Goal: Transaction & Acquisition: Download file/media

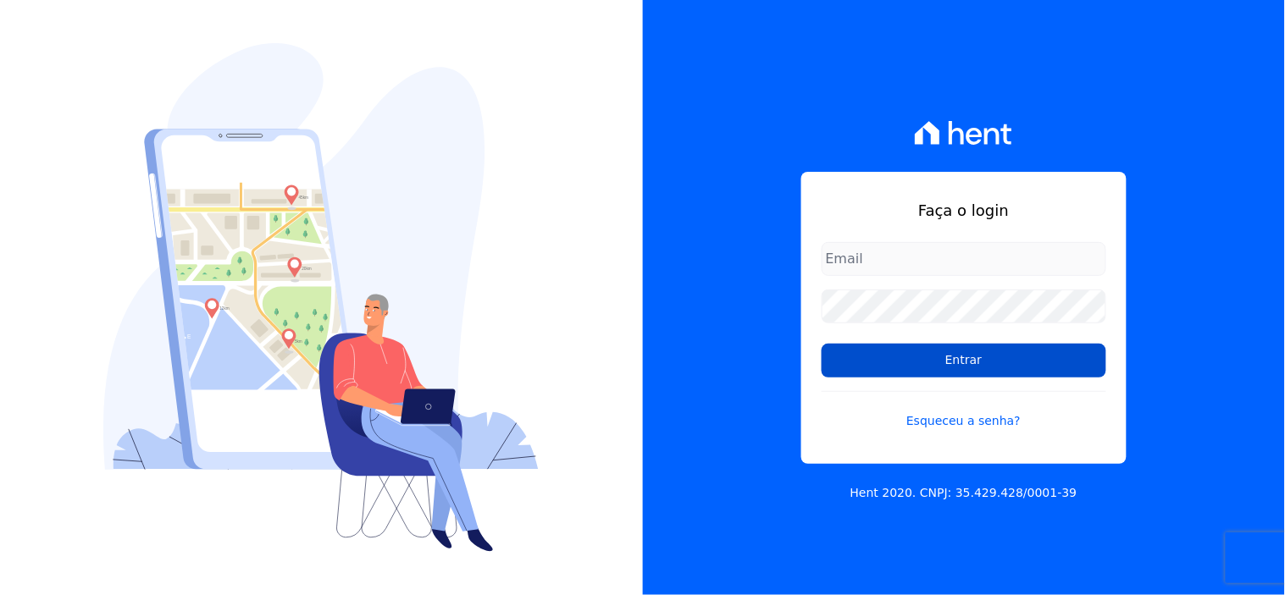
type input "[EMAIL_ADDRESS][DOMAIN_NAME]"
click at [968, 361] on input "Entrar" at bounding box center [964, 361] width 285 height 34
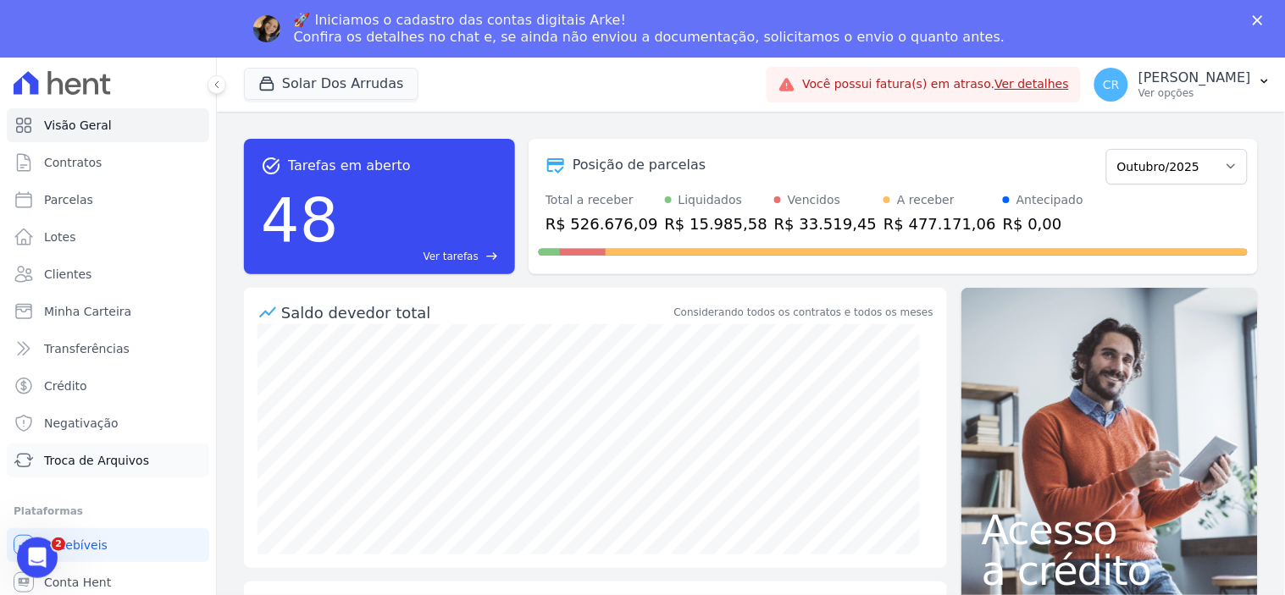
click at [65, 455] on span "Troca de Arquivos" at bounding box center [96, 460] width 105 height 17
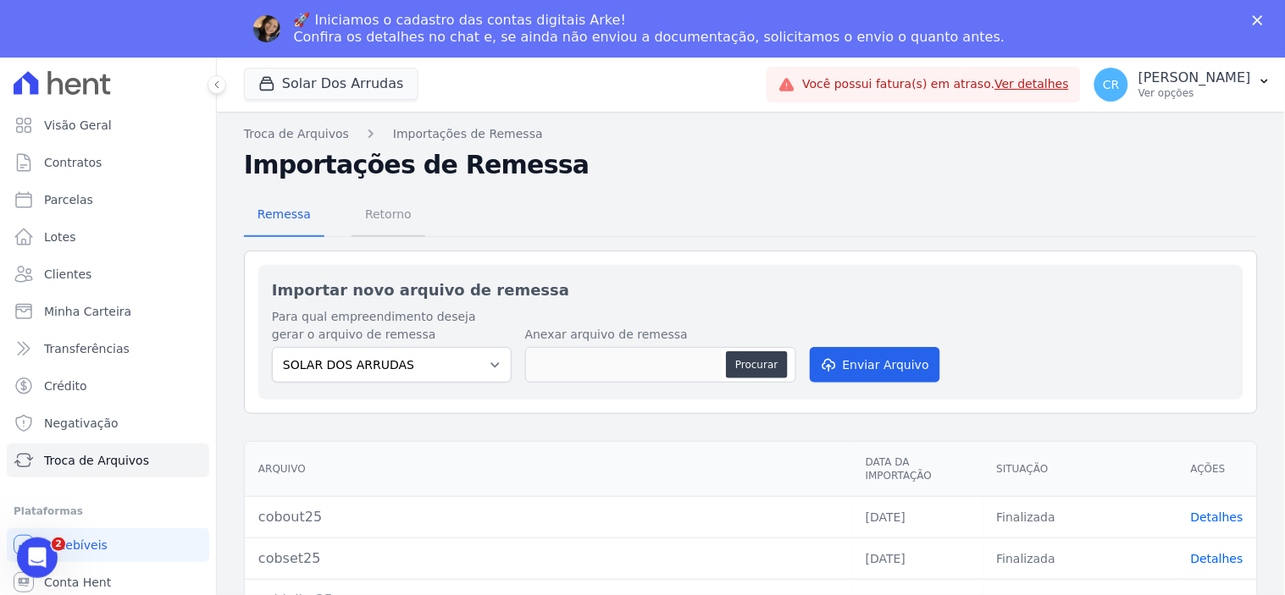
click at [377, 214] on span "Retorno" at bounding box center [388, 214] width 67 height 34
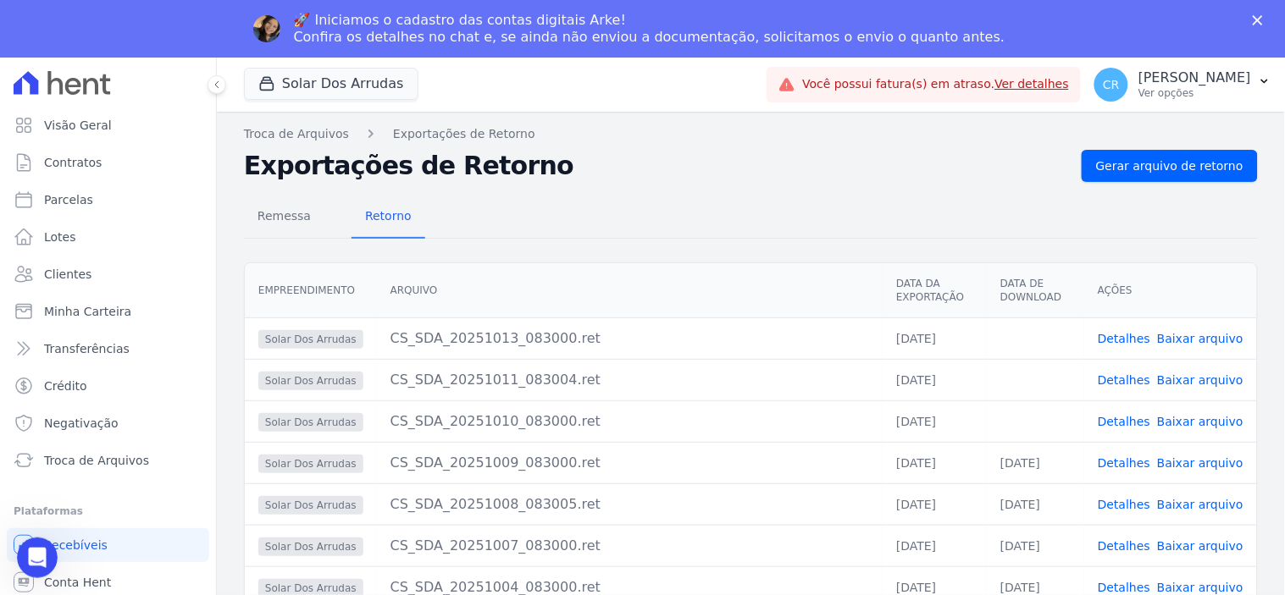
click at [1200, 418] on link "Baixar arquivo" at bounding box center [1200, 422] width 86 height 14
click at [1197, 378] on link "Baixar arquivo" at bounding box center [1200, 381] width 86 height 14
click at [1196, 339] on link "Baixar arquivo" at bounding box center [1200, 339] width 86 height 14
click at [36, 562] on icon "Abertura do Messenger da Intercom" at bounding box center [35, 556] width 28 height 28
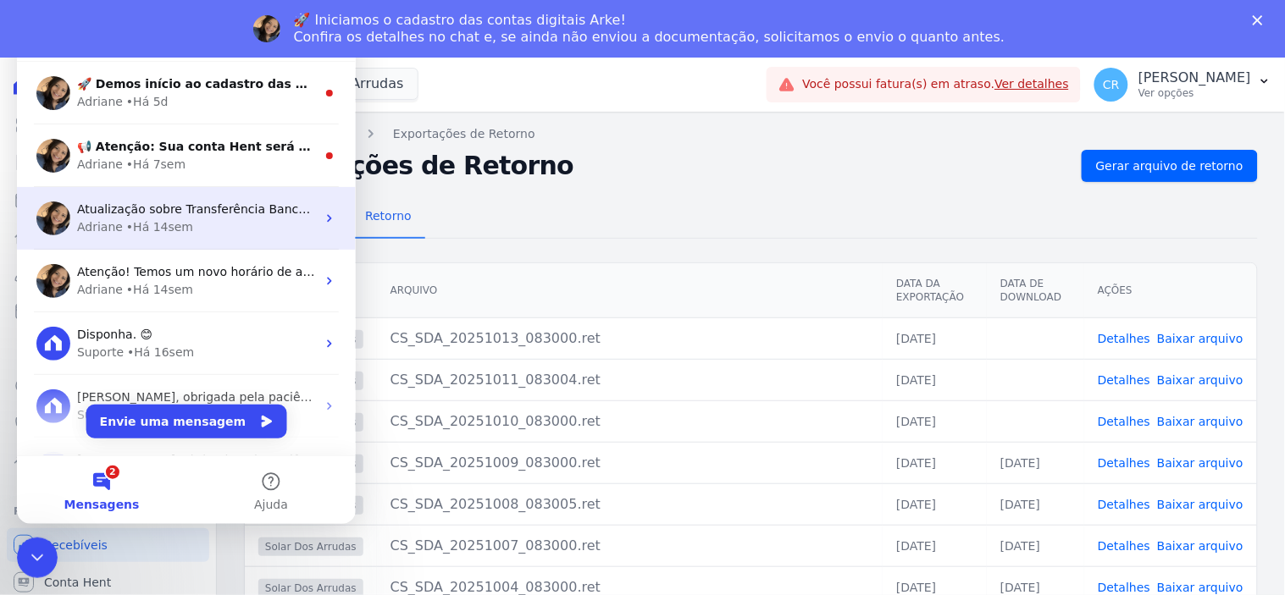
click at [222, 191] on div "Atualização sobre Transferência Bancária Boas notícias! 😊 Conforme mencionado n…" at bounding box center [185, 217] width 339 height 63
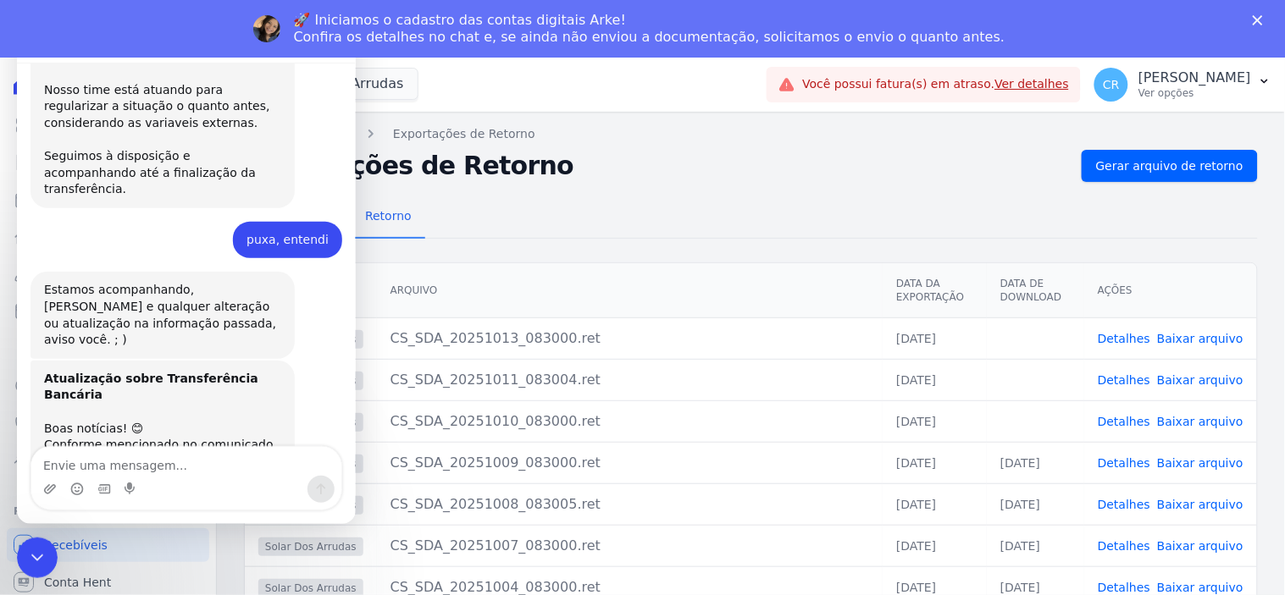
scroll to position [833, 0]
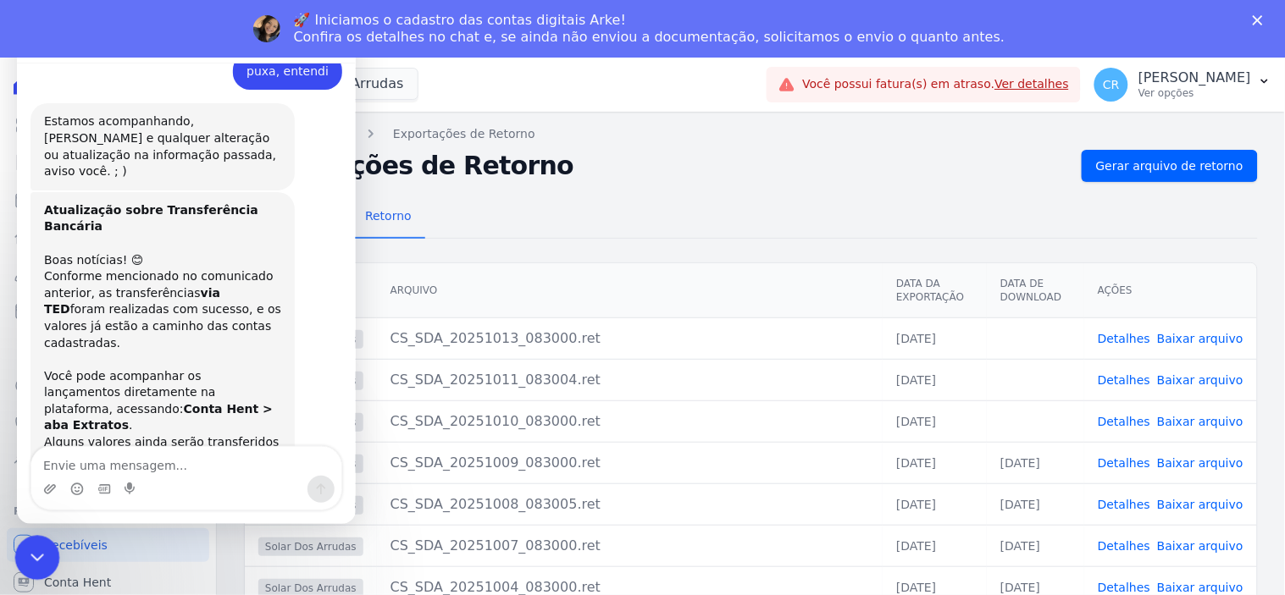
click at [23, 562] on div "Encerramento do Messenger da Intercom" at bounding box center [34, 555] width 41 height 41
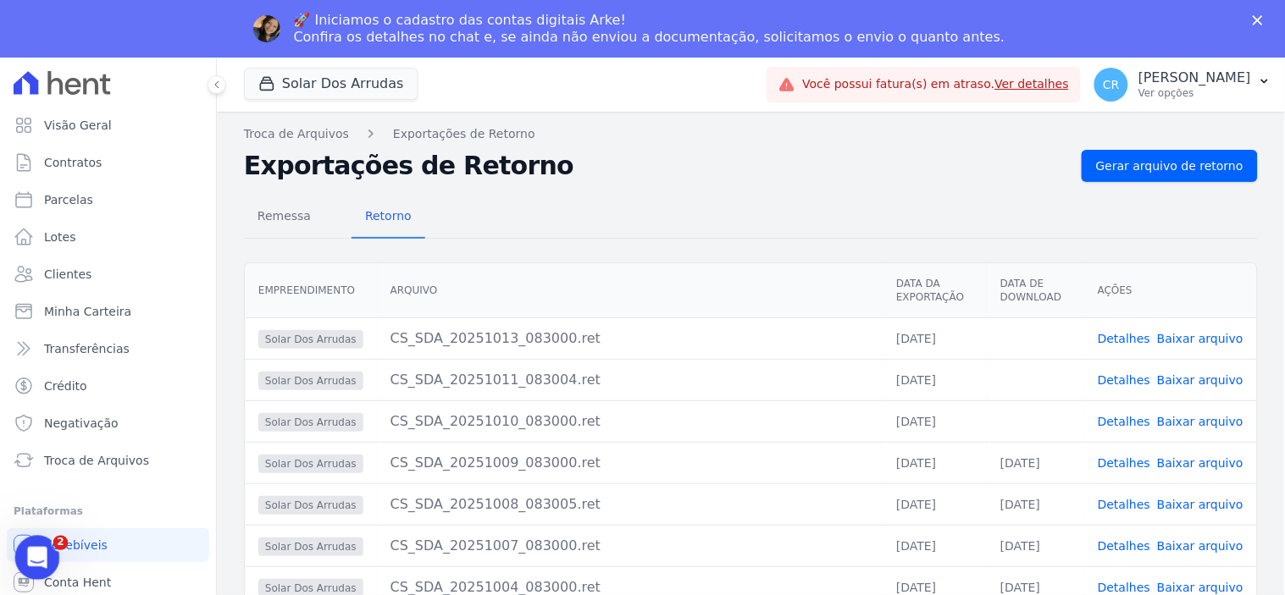
scroll to position [832, 0]
click at [23, 562] on div "Abertura do Messenger da Intercom" at bounding box center [35, 556] width 56 height 56
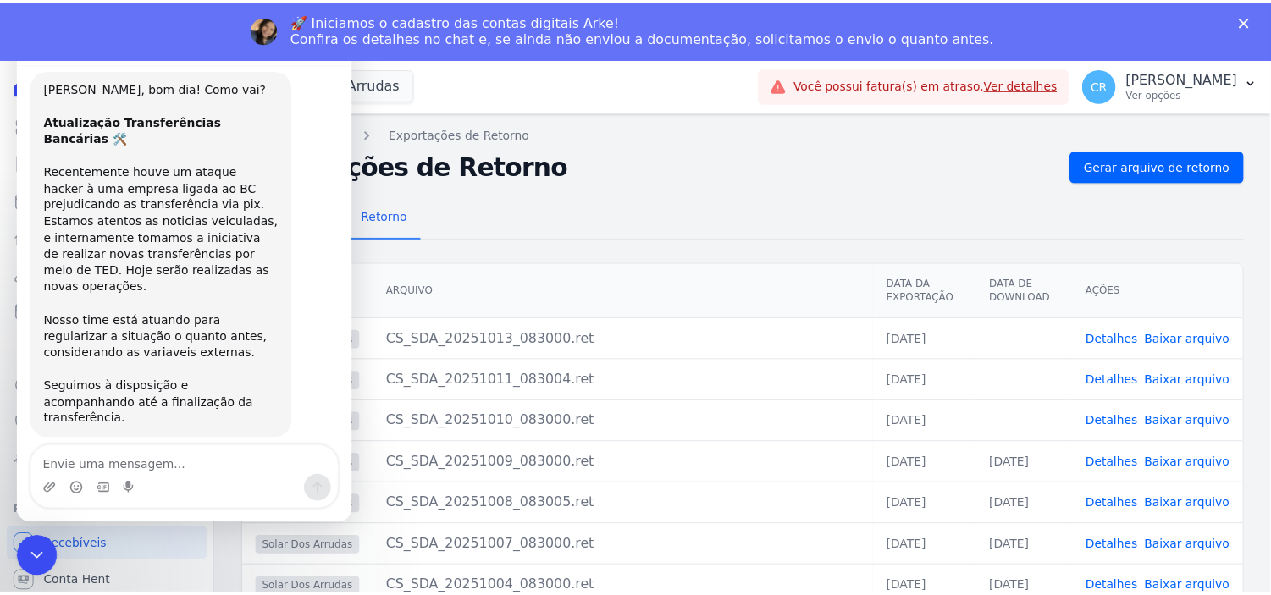
scroll to position [0, 0]
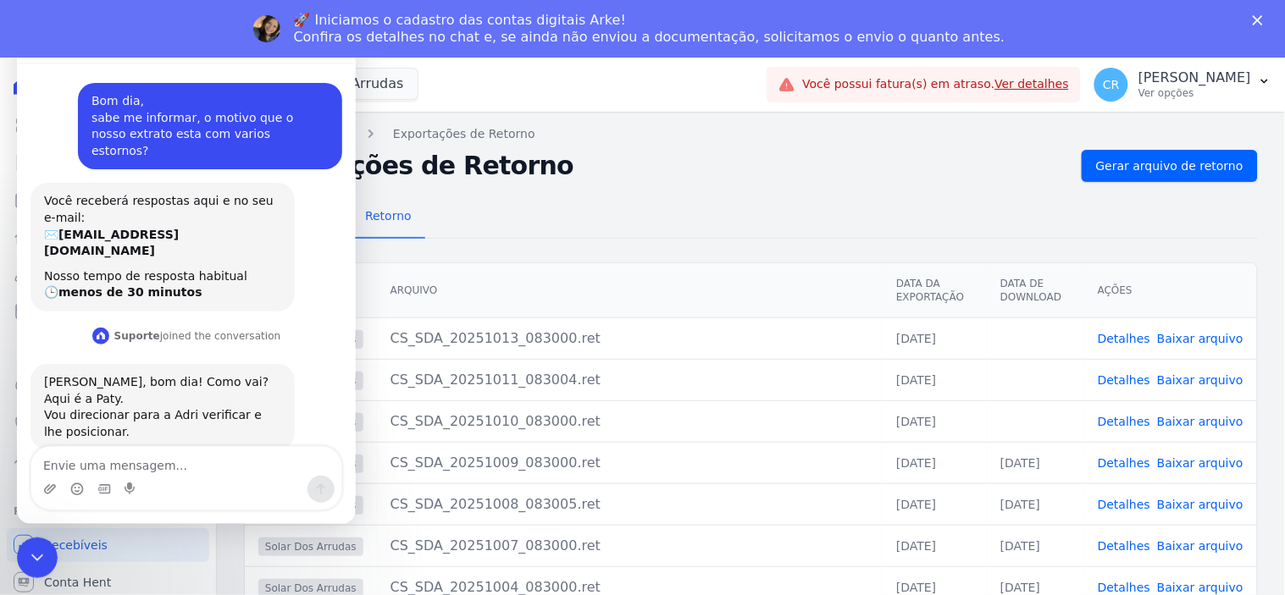
click at [582, 196] on div "Remessa Retorno" at bounding box center [751, 218] width 1014 height 44
click at [408, 308] on th "Arquivo" at bounding box center [630, 290] width 507 height 55
click at [422, 340] on div "CS_SDA_20251013_083000.ret" at bounding box center [629, 339] width 479 height 20
click at [45, 541] on div "Encerramento do Messenger da Intercom" at bounding box center [34, 555] width 41 height 41
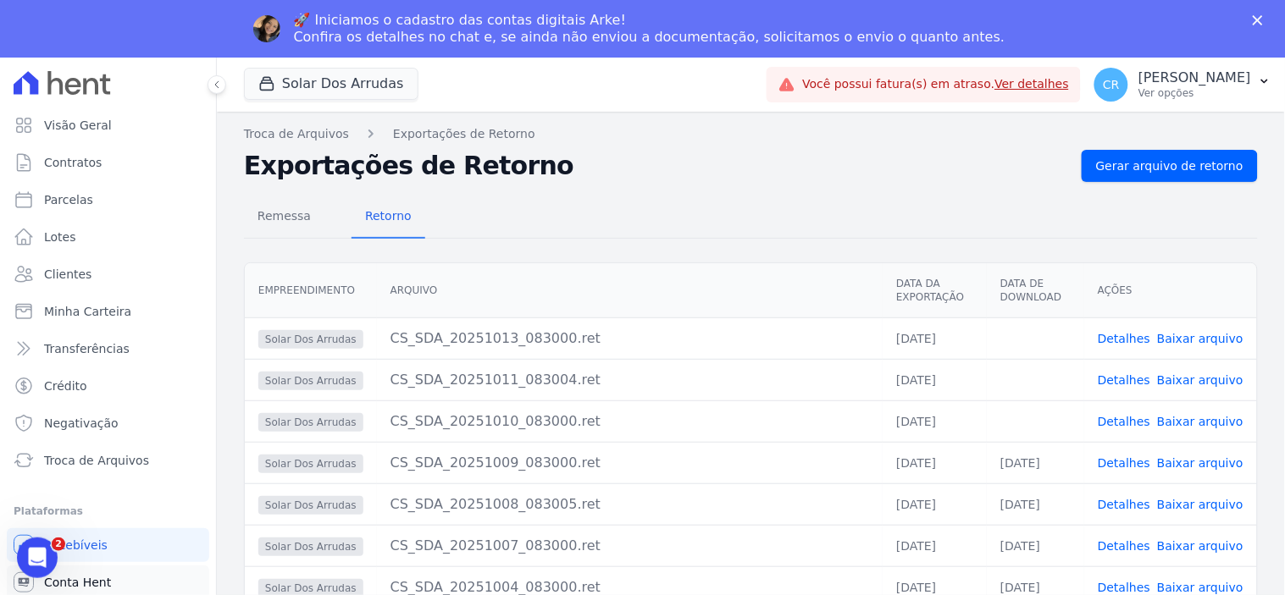
click at [95, 574] on span "Conta Hent" at bounding box center [77, 582] width 67 height 17
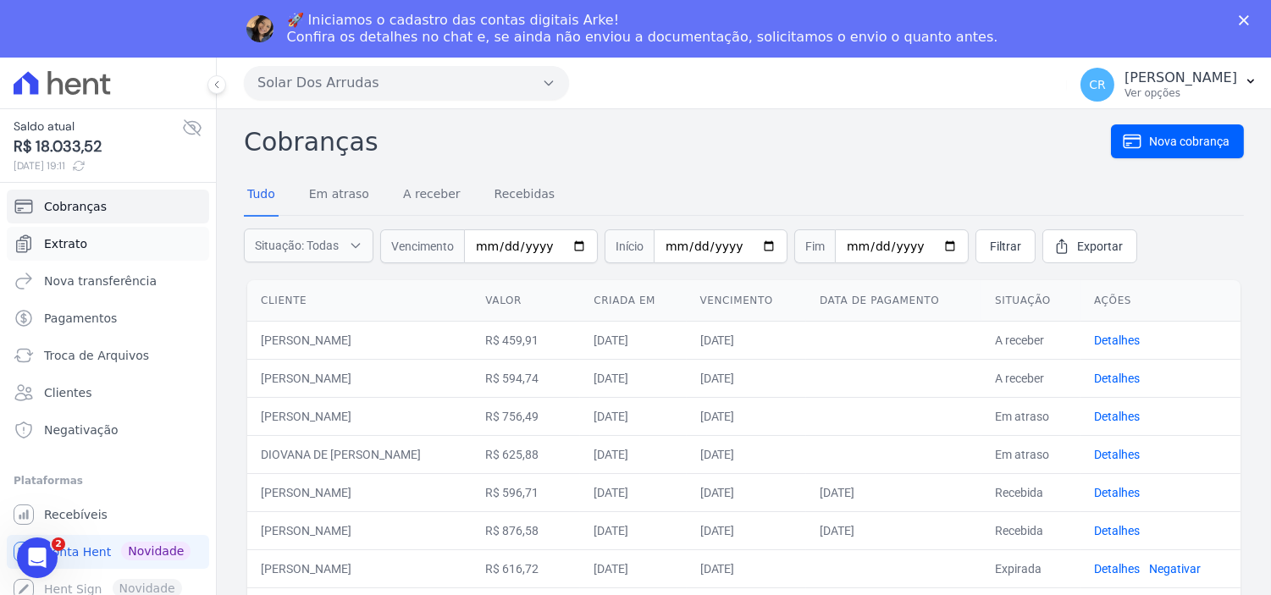
click at [105, 243] on link "Extrato" at bounding box center [108, 244] width 202 height 34
